Goal: Browse casually

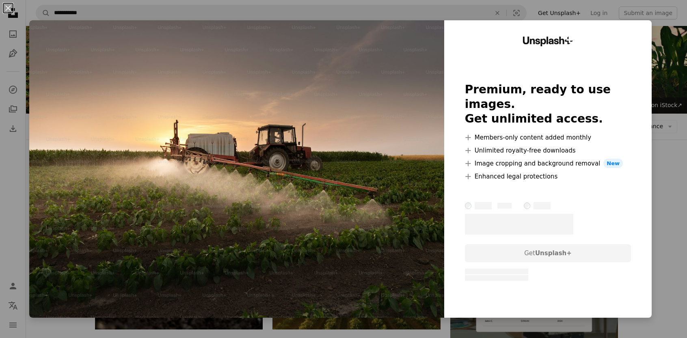
scroll to position [230, 0]
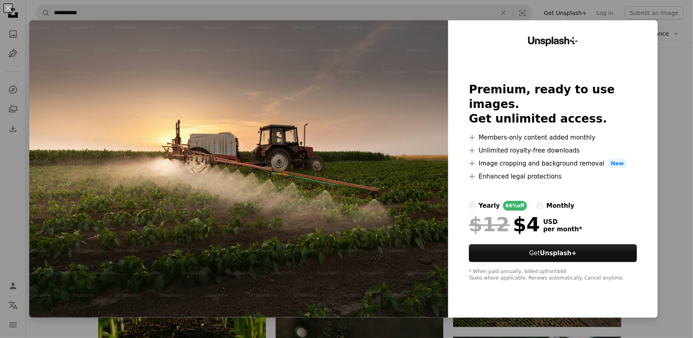
click at [663, 96] on div "An X shape Unsplash+ Premium, ready to use images. Get unlimited access. A plus…" at bounding box center [346, 169] width 693 height 338
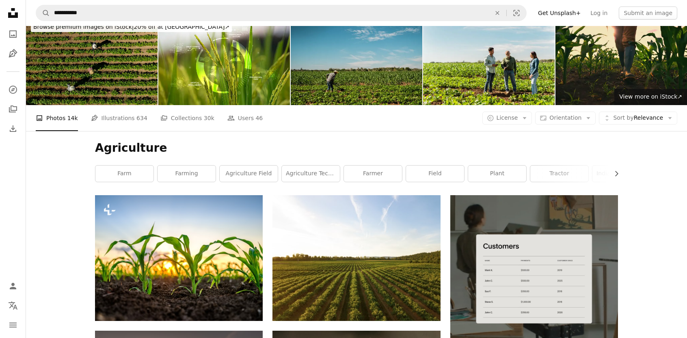
scroll to position [0, 0]
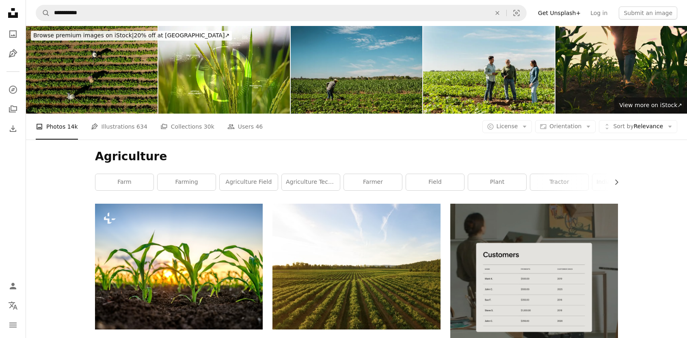
click at [16, 13] on icon at bounding box center [13, 13] width 10 height 10
click at [13, 36] on icon "Photos" at bounding box center [12, 33] width 7 height 7
click at [17, 22] on link "Unsplash logo Unsplash Home" at bounding box center [13, 14] width 16 height 18
click at [12, 18] on icon "Unsplash logo Unsplash Home" at bounding box center [13, 13] width 16 height 16
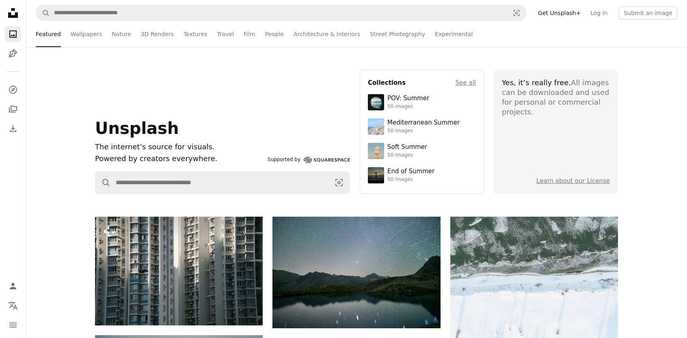
click at [12, 10] on icon at bounding box center [13, 13] width 10 height 10
